Goal: Complete application form

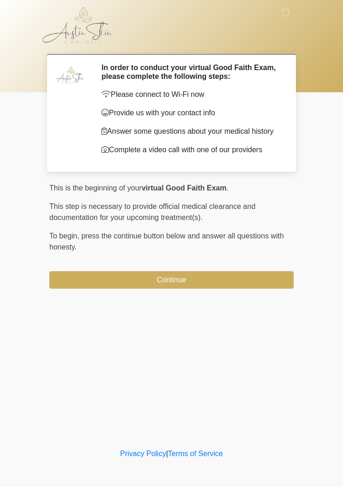
click at [217, 289] on button "Continue" at bounding box center [171, 280] width 244 height 18
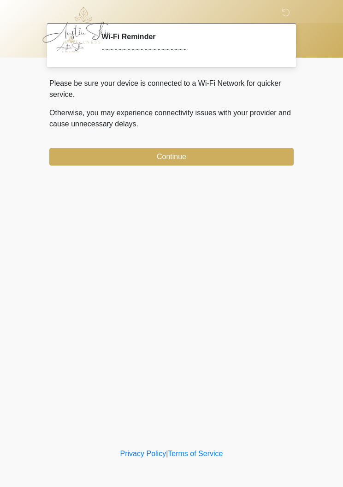
click at [245, 152] on button "Continue" at bounding box center [171, 157] width 244 height 18
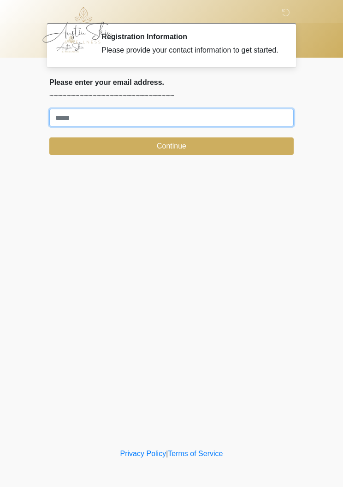
click at [206, 126] on input "Where should we email your treatment plan?" at bounding box center [171, 118] width 244 height 18
type input "**********"
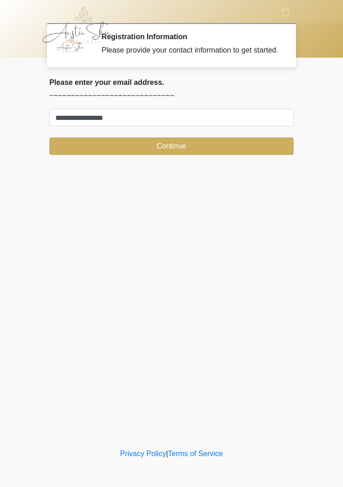
click at [207, 154] on button "Continue" at bounding box center [171, 146] width 244 height 18
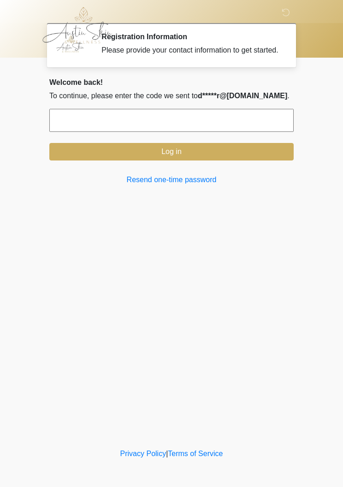
click at [215, 118] on input "text" at bounding box center [171, 120] width 244 height 23
type input "*"
click at [190, 159] on button "Log in" at bounding box center [171, 152] width 244 height 18
click at [181, 185] on link "Resend one-time password" at bounding box center [171, 179] width 244 height 11
click at [183, 185] on link "Resend one-time password" at bounding box center [171, 179] width 244 height 11
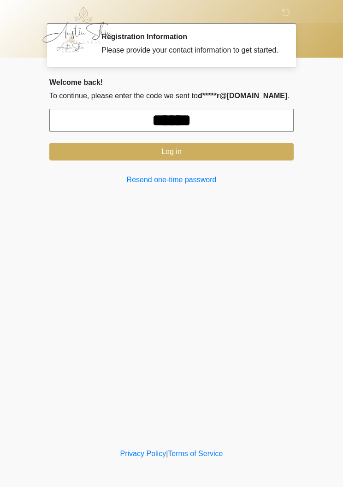
click at [242, 126] on input "******" at bounding box center [171, 120] width 244 height 23
type input "*"
click at [193, 228] on div "‎ ‎ Registration Information Please provide your contact information to get sta…" at bounding box center [171, 223] width 277 height 428
click at [185, 185] on link "Resend one-time password" at bounding box center [171, 179] width 244 height 11
click at [213, 125] on input "text" at bounding box center [171, 120] width 244 height 23
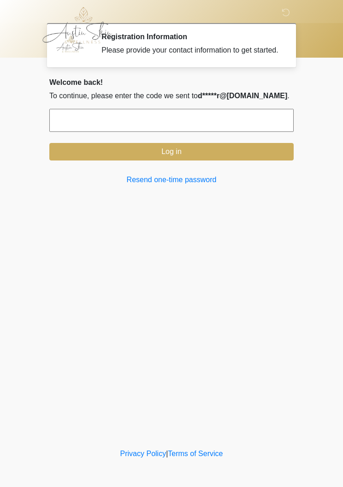
click at [181, 185] on link "Resend one-time password" at bounding box center [171, 179] width 244 height 11
